Goal: Task Accomplishment & Management: Complete application form

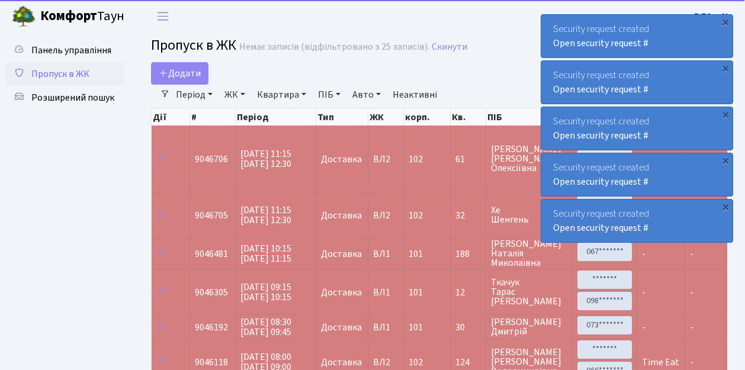
select select "25"
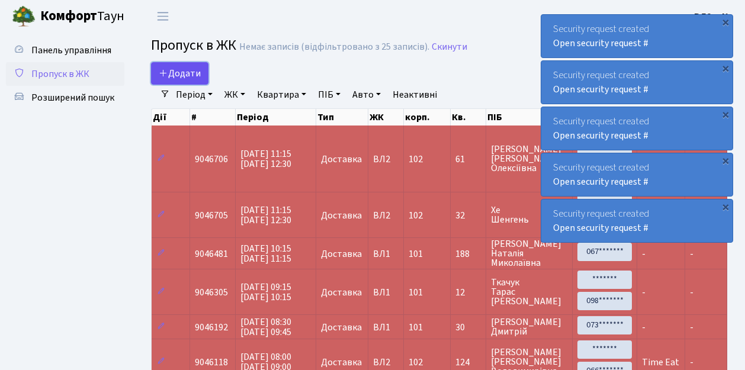
click at [182, 75] on span "Додати" at bounding box center [180, 73] width 42 height 13
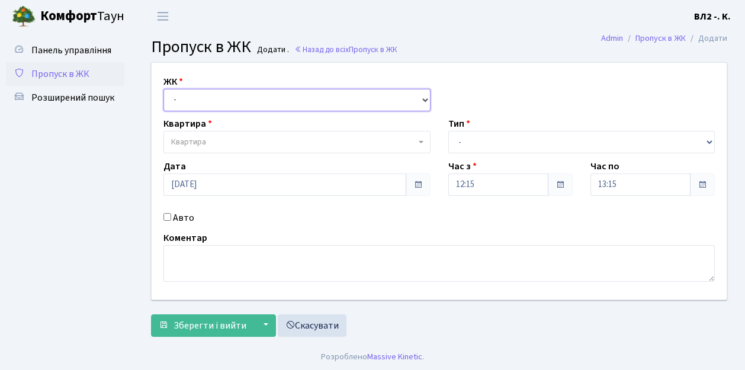
click at [207, 93] on select "- [STREET_ADDRESS][PERSON_NAME]" at bounding box center [296, 100] width 267 height 22
select select "317"
click at [163, 89] on select "- [STREET_ADDRESS][PERSON_NAME]" at bounding box center [296, 100] width 267 height 22
select select
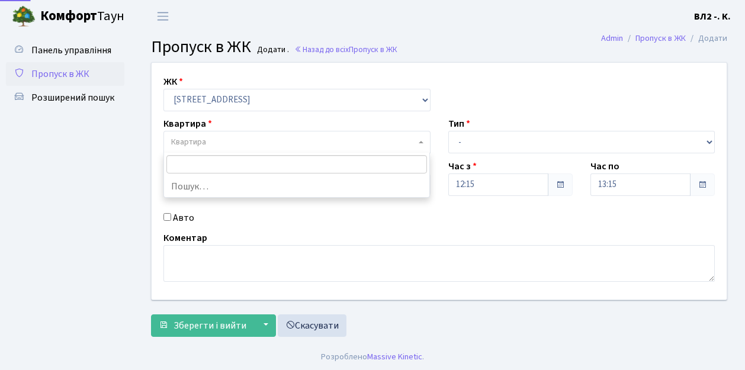
click at [215, 141] on span "Квартира" at bounding box center [293, 142] width 244 height 12
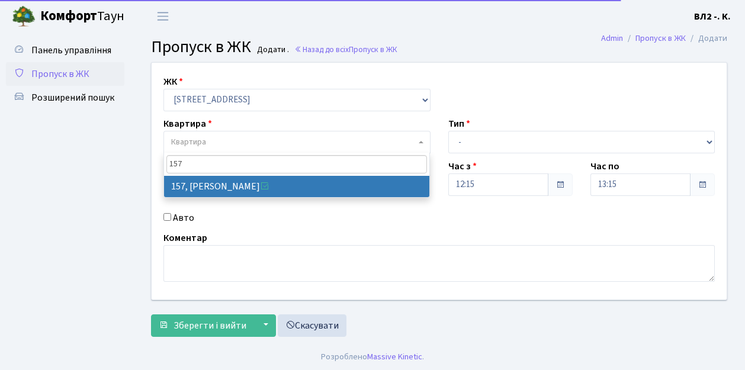
type input "157"
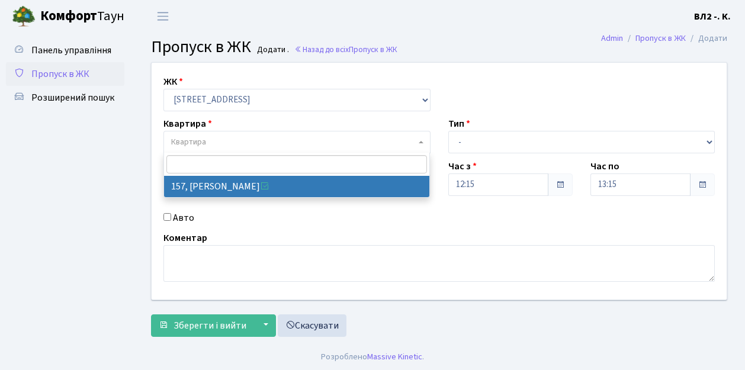
select select "38407"
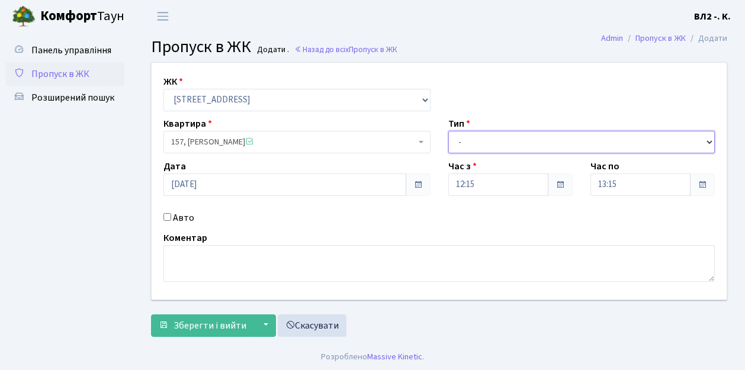
click at [471, 141] on select "- Доставка Таксі Гості Сервіс" at bounding box center [581, 142] width 267 height 22
select select "1"
click at [448, 131] on select "- Доставка Таксі Гості Сервіс" at bounding box center [581, 142] width 267 height 22
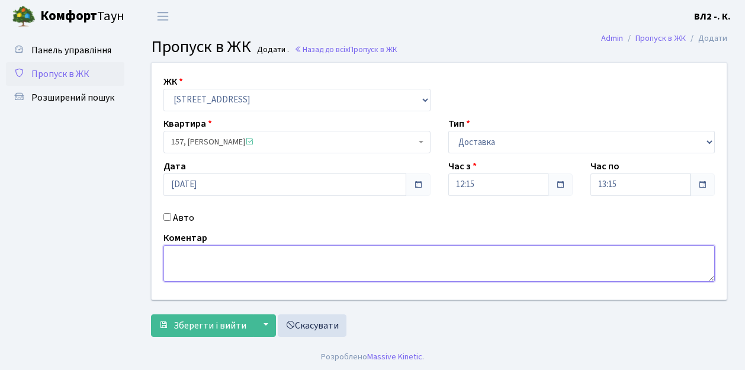
click at [176, 260] on textarea at bounding box center [438, 263] width 551 height 37
type textarea "Glovo"
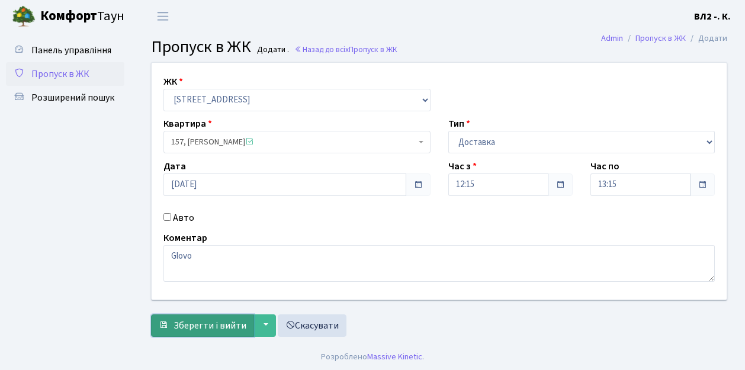
click at [203, 323] on span "Зберегти і вийти" at bounding box center [209, 325] width 73 height 13
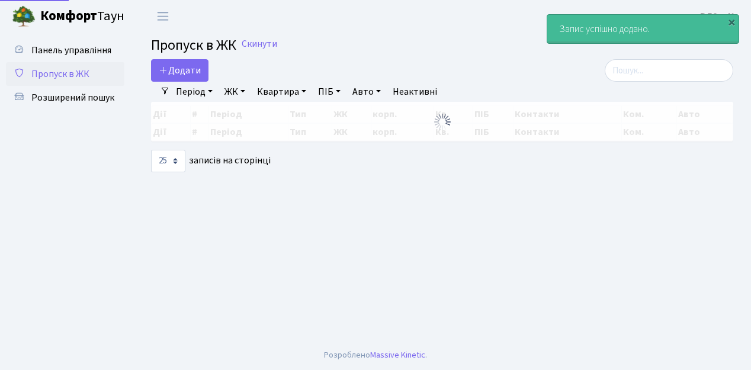
select select "25"
